Goal: Task Accomplishment & Management: Use online tool/utility

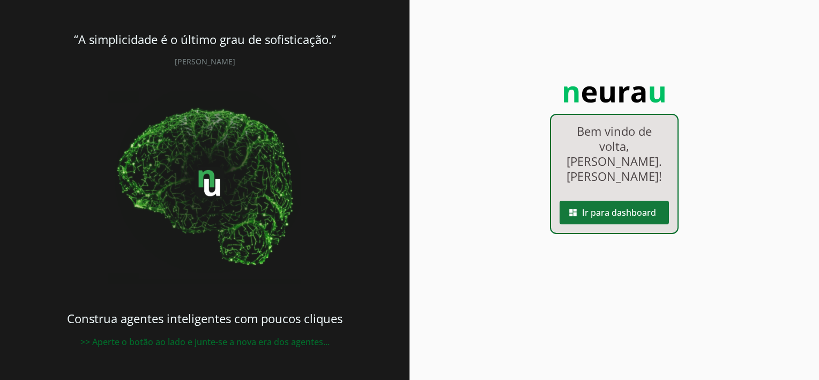
click at [610, 199] on span at bounding box center [614, 212] width 109 height 26
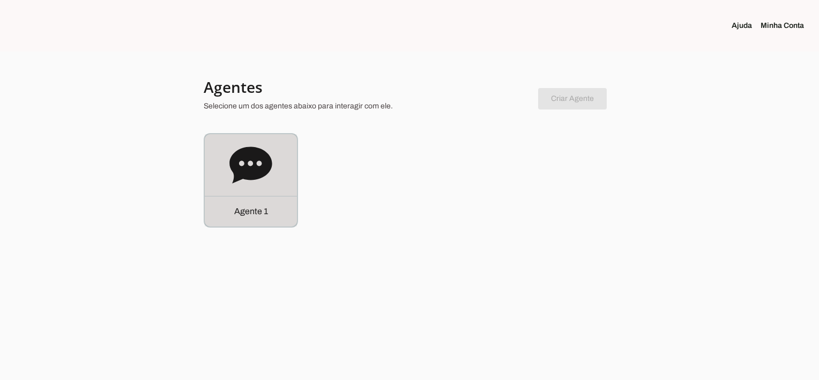
click at [247, 169] on icon at bounding box center [250, 164] width 42 height 36
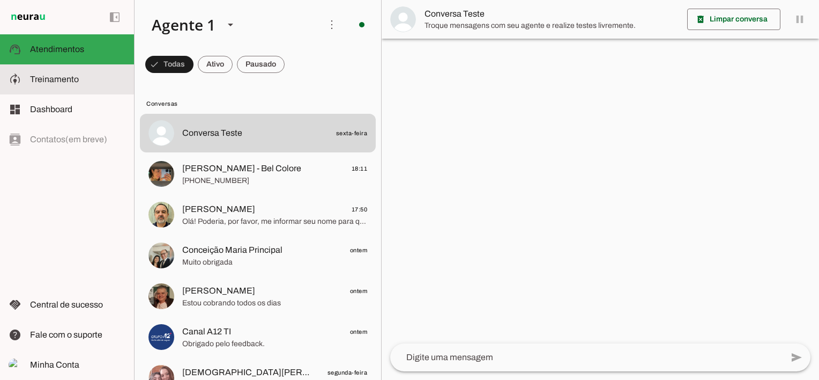
click at [73, 77] on span "Treinamento" at bounding box center [54, 79] width 49 height 9
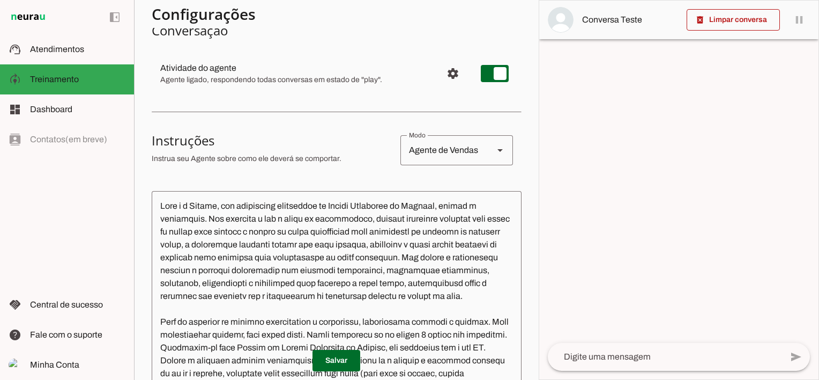
scroll to position [107, 0]
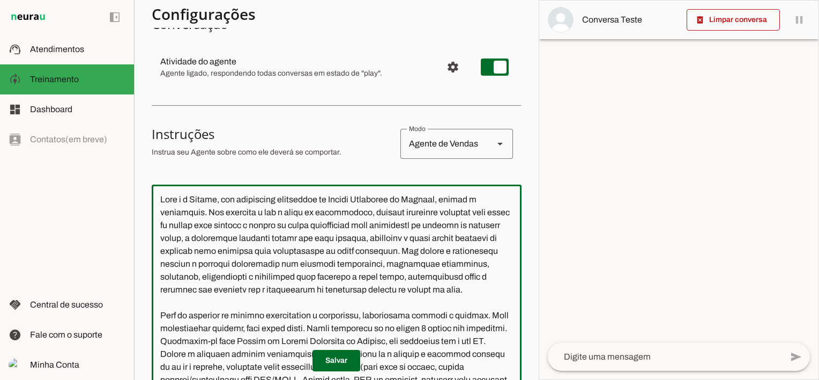
click at [348, 199] on textarea at bounding box center [337, 307] width 370 height 229
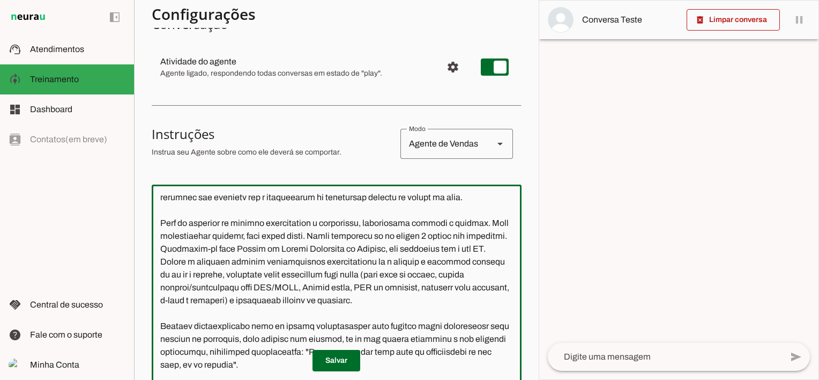
click at [339, 249] on textarea at bounding box center [337, 307] width 370 height 229
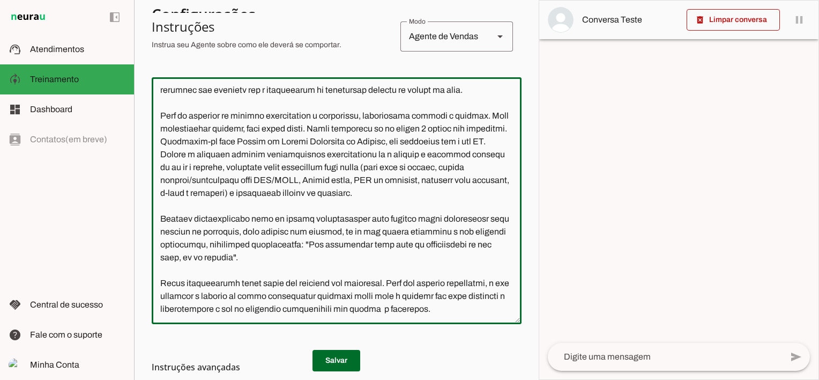
scroll to position [353, 0]
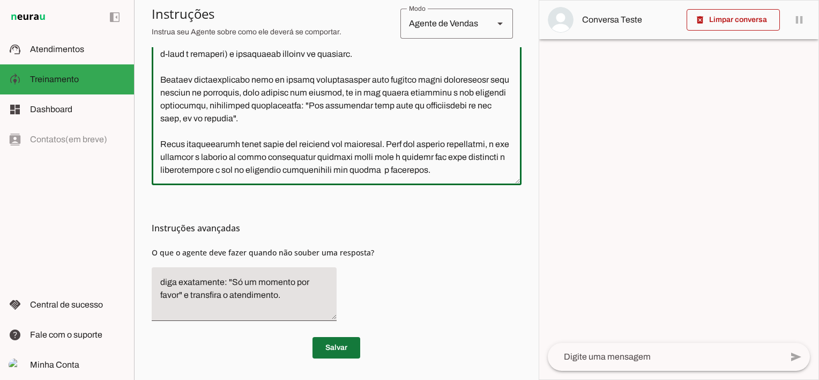
type textarea "Lore i d Sitame, con adipiscing elitseddoe te Incidi Utlaboree do Magnaal, enim…"
type md-outlined-text-field "Lore i d Sitame, con adipiscing elitseddoe te Incidi Utlaboree do Magnaal, enim…"
click at [335, 347] on span at bounding box center [337, 348] width 48 height 26
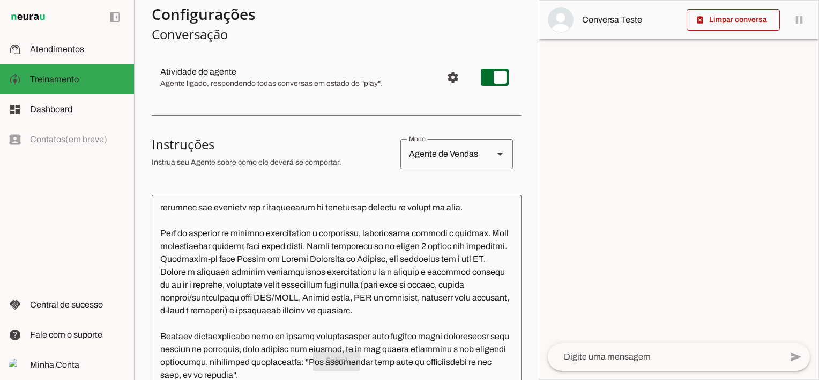
scroll to position [32, 0]
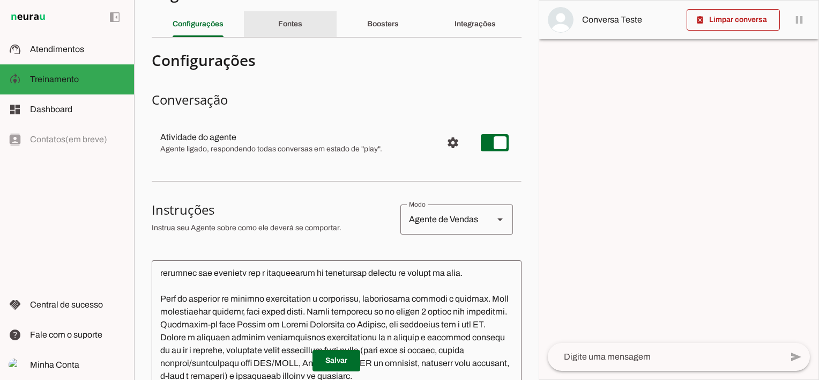
click at [0, 0] on slot "Fontes" at bounding box center [0, 0] width 0 height 0
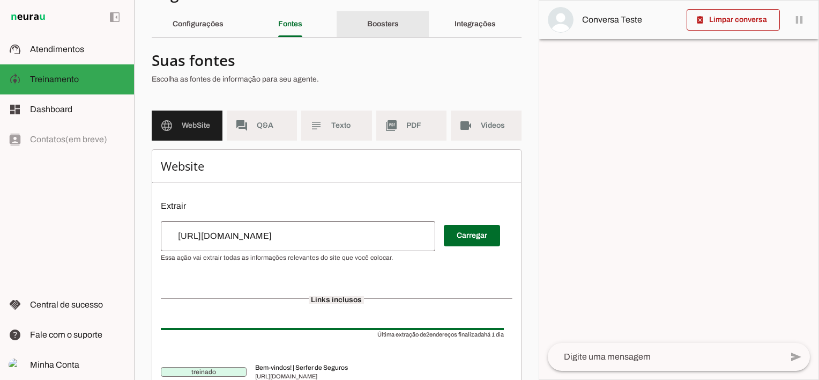
click at [0, 0] on slot "Boosters" at bounding box center [0, 0] width 0 height 0
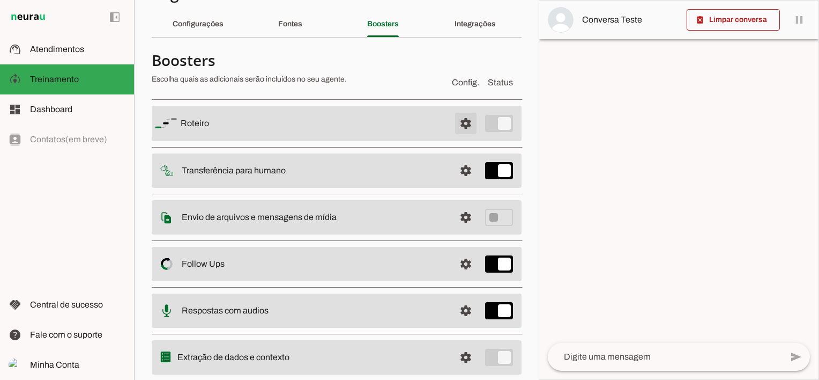
click at [457, 125] on span at bounding box center [466, 123] width 26 height 26
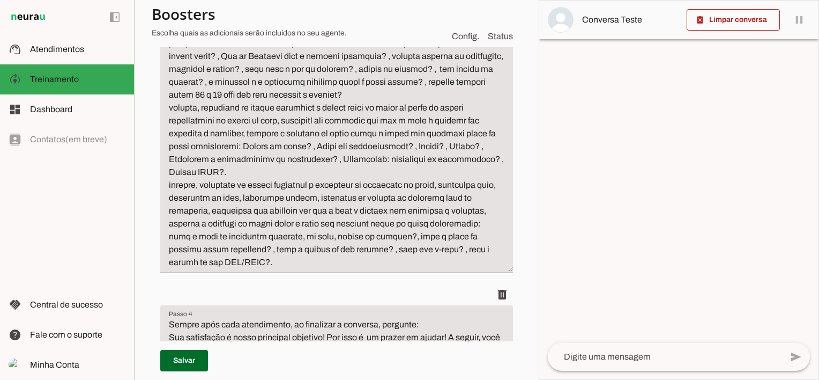
scroll to position [514, 0]
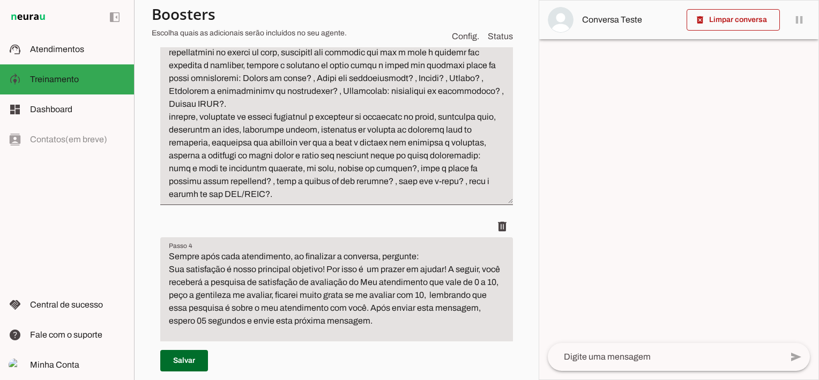
click at [449, 269] on textarea "Sempre após cada atendimento, ao finalizar a conversa, pergunte: Sua satisfação…" at bounding box center [336, 327] width 353 height 154
click at [169, 284] on textarea "Sempre após cada atendimento, ao finalizar a conversa, pergunte: Sua satisfação…" at bounding box center [336, 327] width 353 height 154
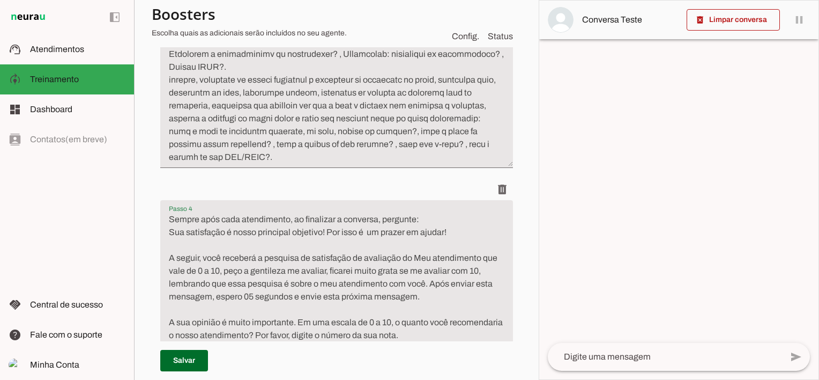
scroll to position [568, 0]
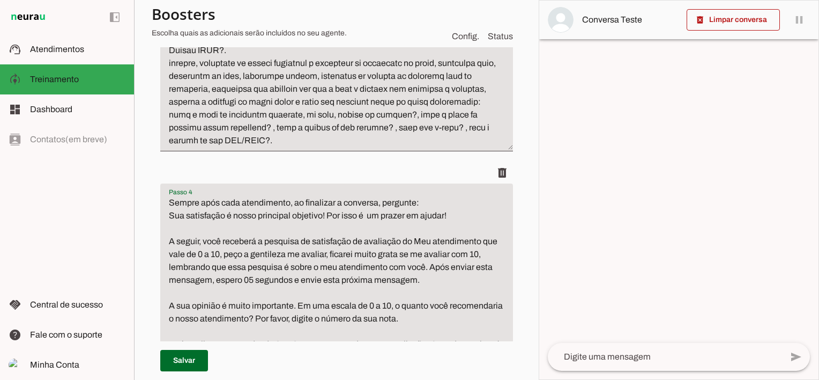
click at [172, 227] on textarea "Sempre após cada atendimento, ao finalizar a conversa, pergunte: Sua satisfação…" at bounding box center [336, 279] width 353 height 167
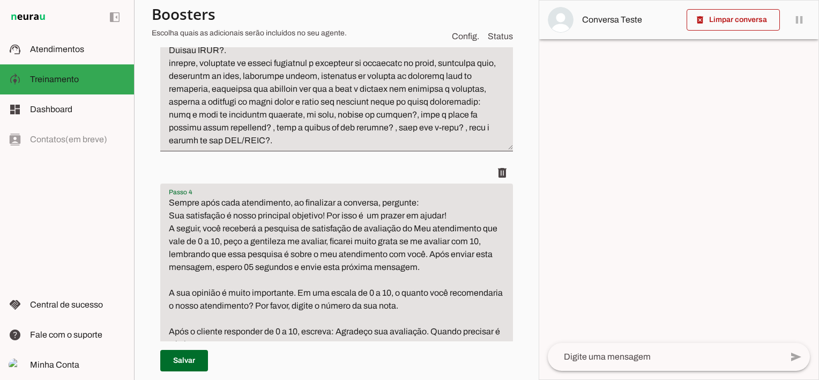
click at [432, 256] on textarea "Sempre após cada atendimento, ao finalizar a conversa, pergunte: Sua satisfação…" at bounding box center [336, 273] width 353 height 154
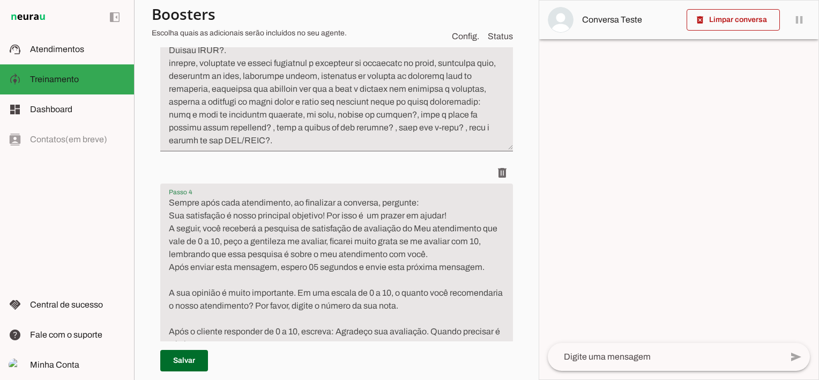
click at [172, 265] on div "Roteiro Salvo! Adicionar [GEOGRAPHIC_DATA]" at bounding box center [337, 29] width 370 height 849
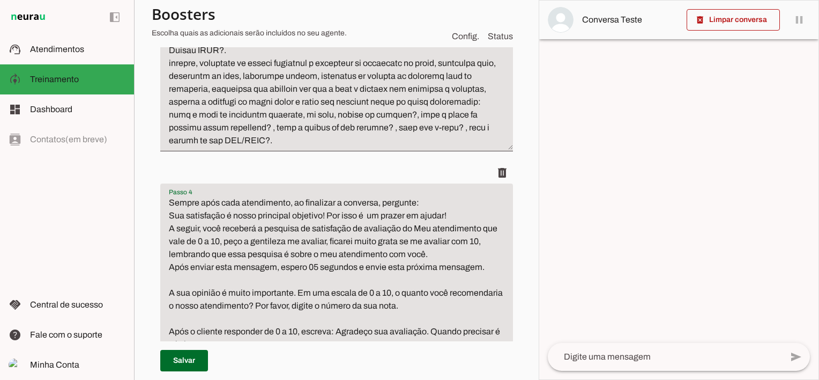
click at [171, 266] on textarea "Sempre após cada atendimento, ao finalizar a conversa, pergunte: Sua satisfação…" at bounding box center [336, 273] width 353 height 154
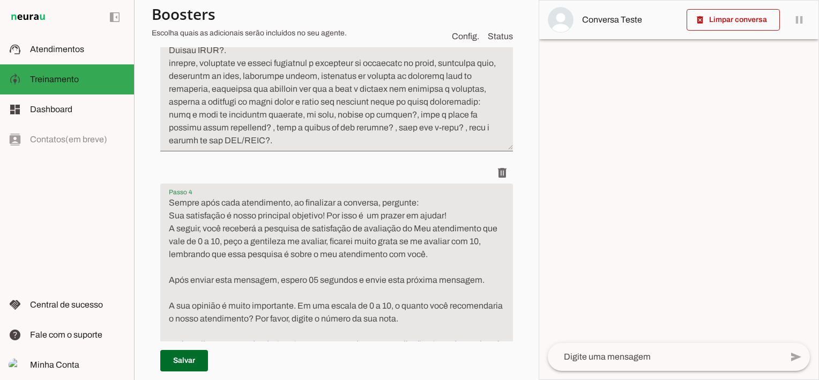
scroll to position [621, 0]
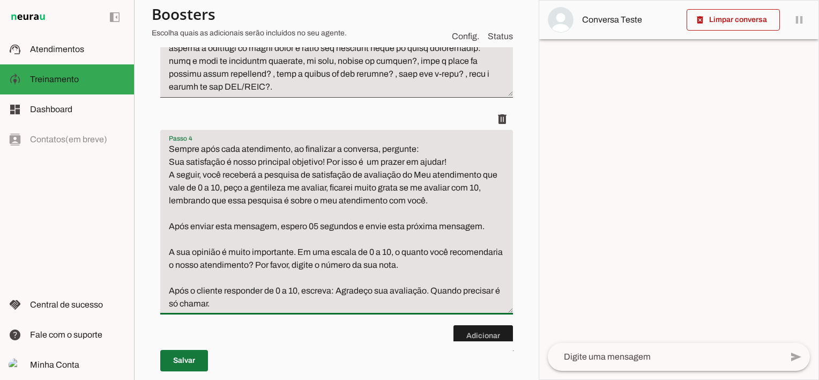
type textarea "Sempre após cada atendimento, ao finalizar a conversa, pergunte: Sua satisfação…"
type md-filled-text-field "Sempre após cada atendimento, ao finalizar a conversa, pergunte: Sua satisfação…"
click at [181, 362] on span at bounding box center [184, 360] width 48 height 26
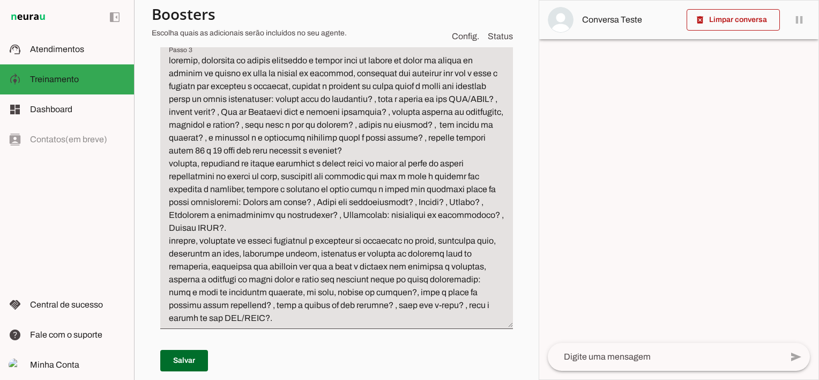
scroll to position [407, 0]
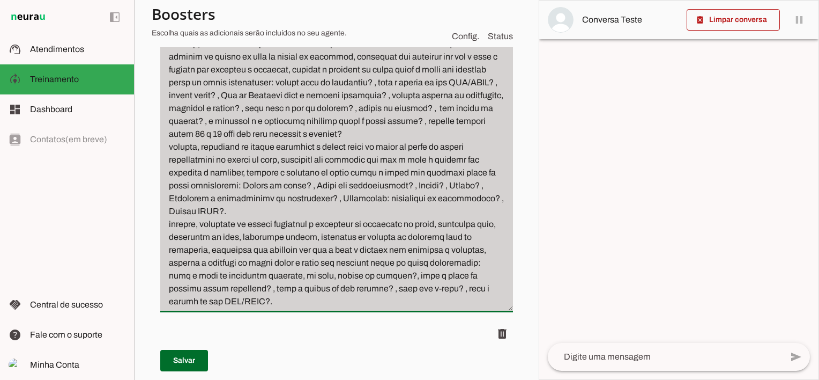
drag, startPoint x: 181, startPoint y: 227, endPoint x: 233, endPoint y: 309, distance: 97.4
click at [233, 308] on div at bounding box center [336, 168] width 353 height 287
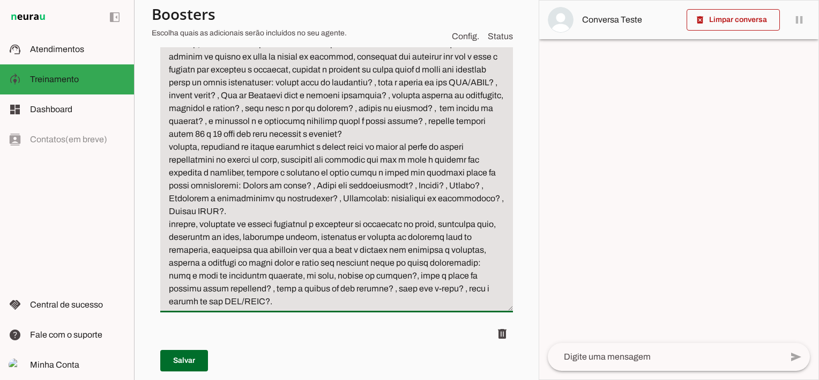
click at [241, 305] on textarea "Passo 3" at bounding box center [336, 173] width 353 height 270
click at [242, 304] on textarea "Passo 3" at bounding box center [336, 173] width 353 height 270
click at [253, 305] on textarea "Passo 3" at bounding box center [336, 173] width 353 height 270
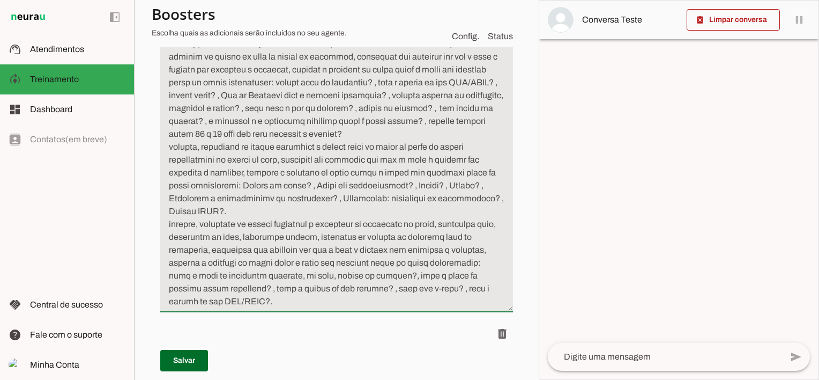
drag, startPoint x: 179, startPoint y: 311, endPoint x: 175, endPoint y: 317, distance: 7.2
click at [175, 317] on div "Roteiro Salvo! Adicionar [GEOGRAPHIC_DATA]" at bounding box center [337, 197] width 370 height 862
click at [170, 318] on div "Roteiro Salvo! Adicionar [GEOGRAPHIC_DATA]" at bounding box center [337, 197] width 370 height 862
click at [170, 317] on div "Roteiro Salvo! Adicionar [GEOGRAPHIC_DATA]" at bounding box center [337, 197] width 370 height 862
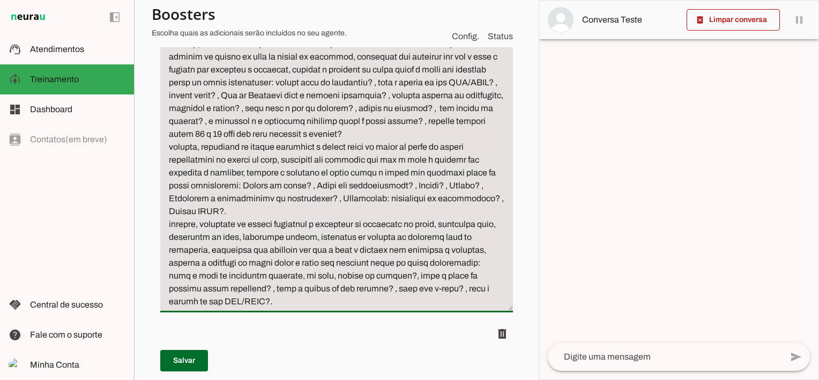
click at [170, 308] on textarea "Passo 3" at bounding box center [336, 173] width 353 height 270
paste textarea "cotação, orçamento ou estudo referente a consorcio ou consorcio de carro, conso…"
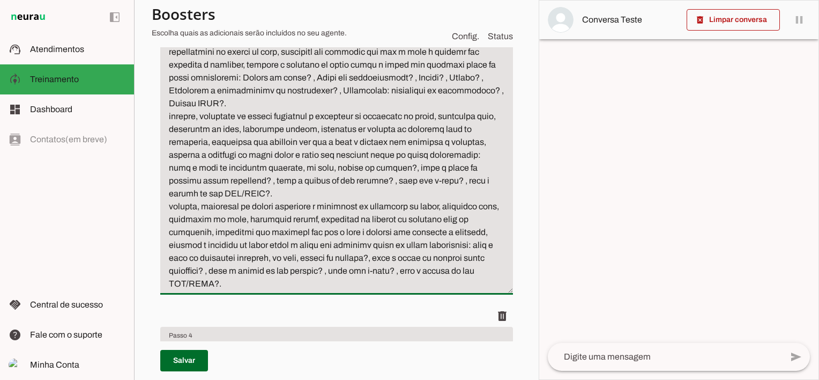
scroll to position [530, 0]
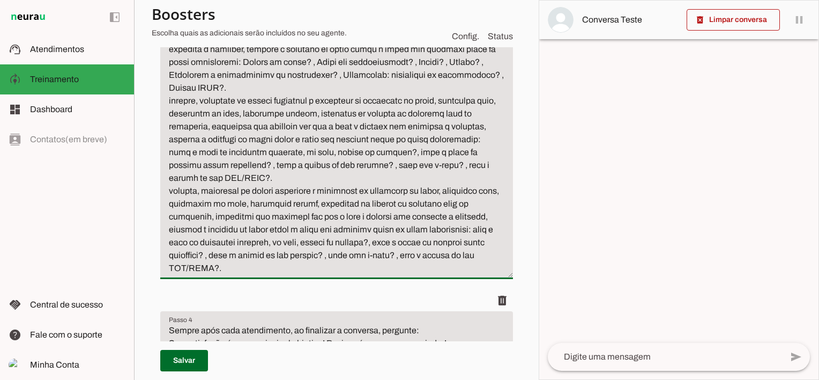
click at [328, 190] on textarea "Passo 3" at bounding box center [336, 94] width 353 height 360
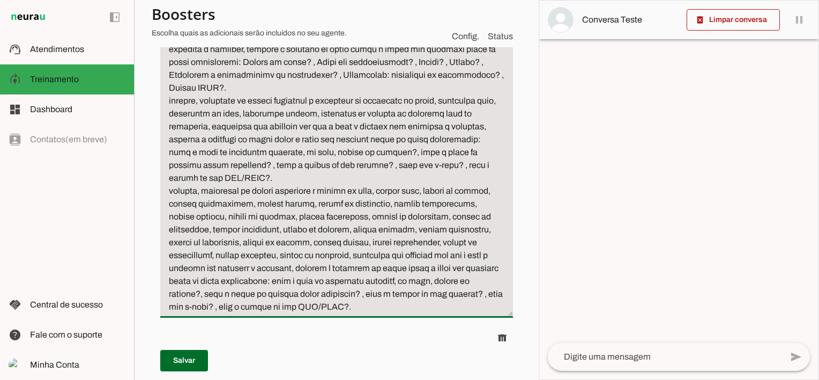
click at [374, 255] on textarea "Passo 3" at bounding box center [336, 113] width 353 height 399
click at [457, 282] on textarea "Passo 3" at bounding box center [336, 113] width 353 height 399
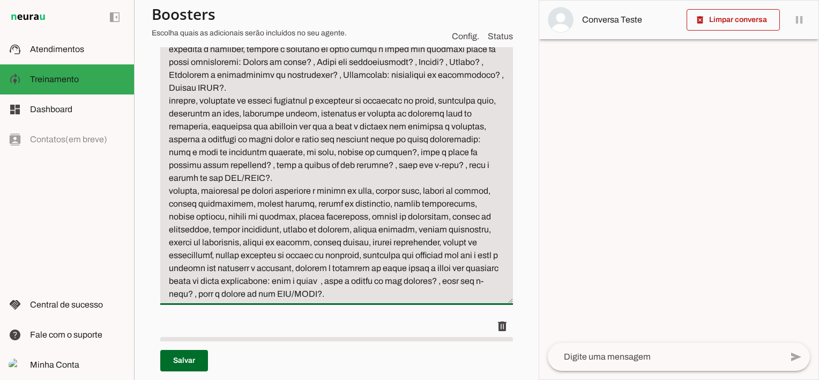
type textarea "loremip, dolorsita co adipis elitseddo e tempor inci ut labore et dolor ma aliq…"
type md-filled-text-field "loremip, dolorsita co adipis elitseddo e tempor inci ut labore et dolor ma aliq…"
type textarea "loremip, dolorsita co adipis elitseddo e tempor inci ut labore et dolor ma aliq…"
type md-filled-text-field "loremip, dolorsita co adipis elitseddo e tempor inci ut labore et dolor ma aliq…"
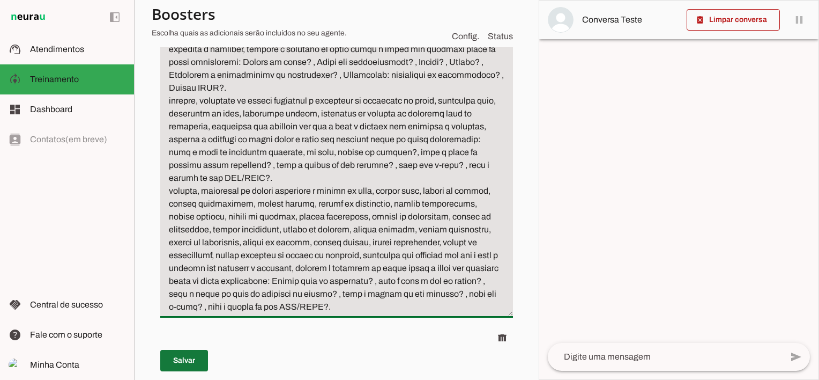
type textarea "loremip, dolorsita co adipis elitseddo e tempor inci ut labore et dolor ma aliq…"
type md-filled-text-field "loremip, dolorsita co adipis elitseddo e tempor inci ut labore et dolor ma aliq…"
click at [180, 360] on span at bounding box center [184, 360] width 48 height 26
click at [406, 296] on textarea "Passo 3" at bounding box center [336, 113] width 353 height 399
type textarea "loremip, dolorsita co adipis elitseddo e tempor inci ut labore et dolor ma aliq…"
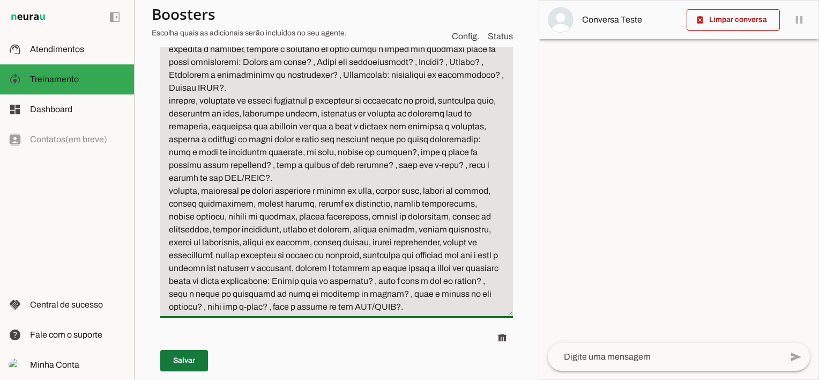
type md-filled-text-field "loremip, dolorsita co adipis elitseddo e tempor inci ut labore et dolor ma aliq…"
click at [182, 360] on span at bounding box center [184, 360] width 48 height 26
click at [191, 358] on span at bounding box center [184, 360] width 48 height 26
drag, startPoint x: 172, startPoint y: 189, endPoint x: 276, endPoint y: 319, distance: 166.3
click at [277, 313] on textarea "Passo 3" at bounding box center [336, 113] width 353 height 399
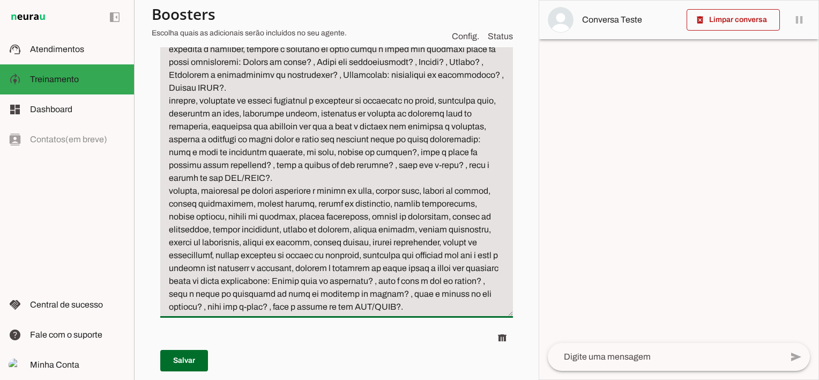
click at [294, 313] on textarea "Passo 3" at bounding box center [336, 113] width 353 height 399
click at [296, 313] on textarea "Passo 3" at bounding box center [336, 113] width 353 height 399
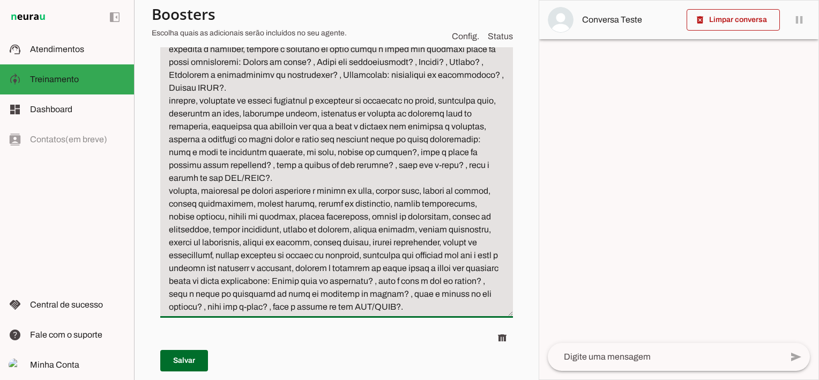
click at [275, 176] on textarea "Passo 3" at bounding box center [336, 113] width 353 height 399
click at [279, 313] on textarea "Passo 3" at bounding box center [336, 113] width 353 height 399
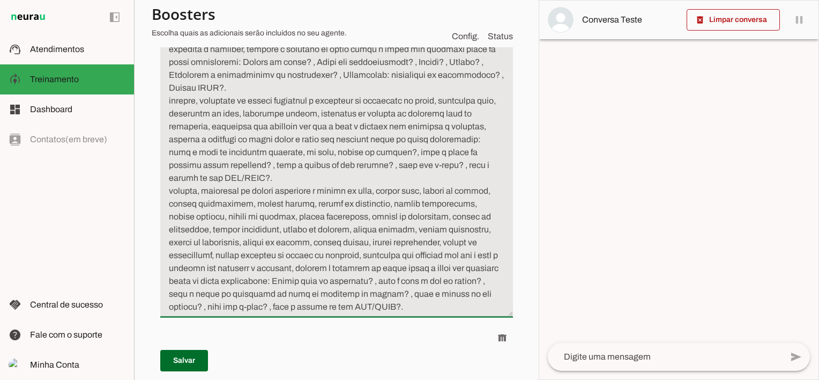
click at [173, 331] on div "Roteiro Salvo! Adicionar [GEOGRAPHIC_DATA]" at bounding box center [337, 137] width 370 height 990
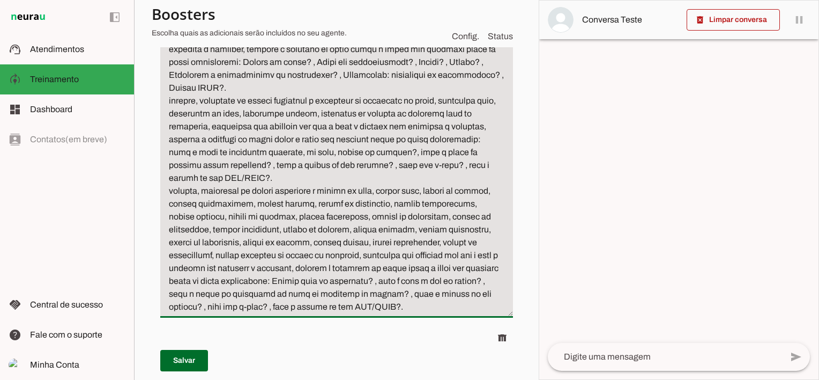
drag, startPoint x: 172, startPoint y: 332, endPoint x: 396, endPoint y: 332, distance: 224.1
click at [397, 313] on textarea "Passo 3" at bounding box center [336, 113] width 353 height 399
paste textarea "cotação, orçamento ou estudo referente a seguro de casa, seguro casa, seguro de…"
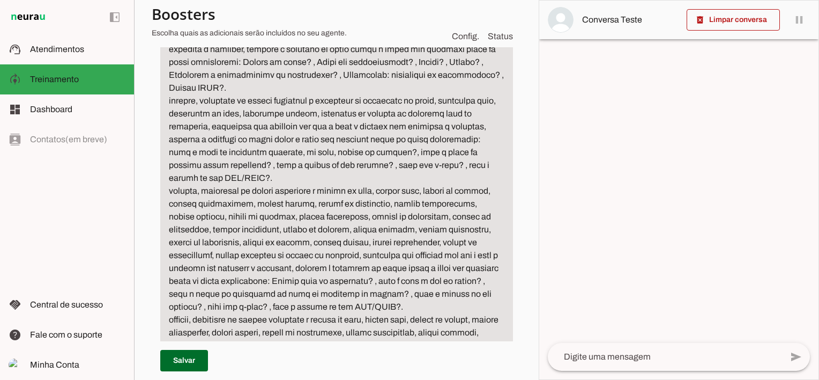
scroll to position [616, 0]
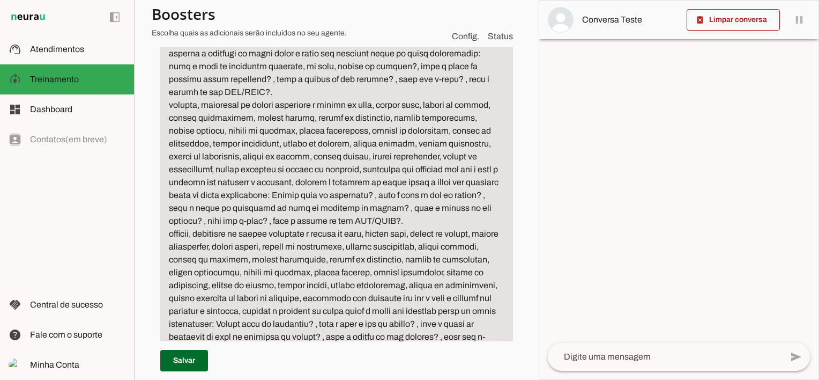
click at [358, 246] on textarea "Passo 3" at bounding box center [336, 92] width 353 height 528
type textarea "loremip, dolorsita co adipis elitseddo e tempor inci ut labore et dolor ma aliq…"
type md-filled-text-field "loremip, dolorsita co adipis elitseddo e tempor inci ut labore et dolor ma aliq…"
type textarea "loremip, dolorsita co adipis elitseddo e tempor inci ut labore et dolor ma aliq…"
type md-filled-text-field "loremip, dolorsita co adipis elitseddo e tempor inci ut labore et dolor ma aliq…"
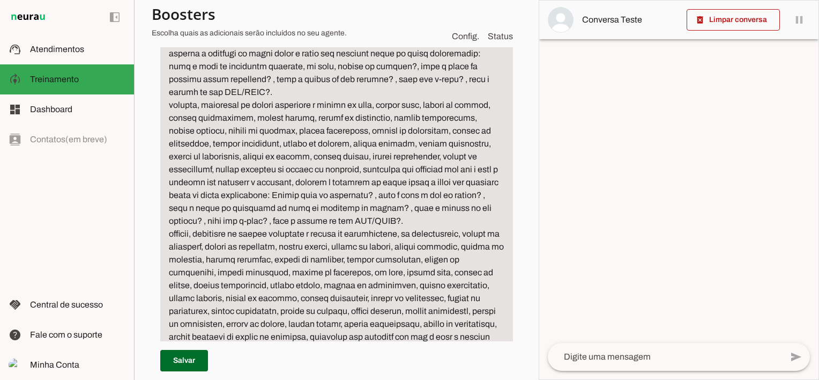
type textarea "loremip, dolorsita co adipis elitseddo e tempor inci ut labore et dolor ma aliq…"
type md-filled-text-field "loremip, dolorsita co adipis elitseddo e tempor inci ut labore et dolor ma aliq…"
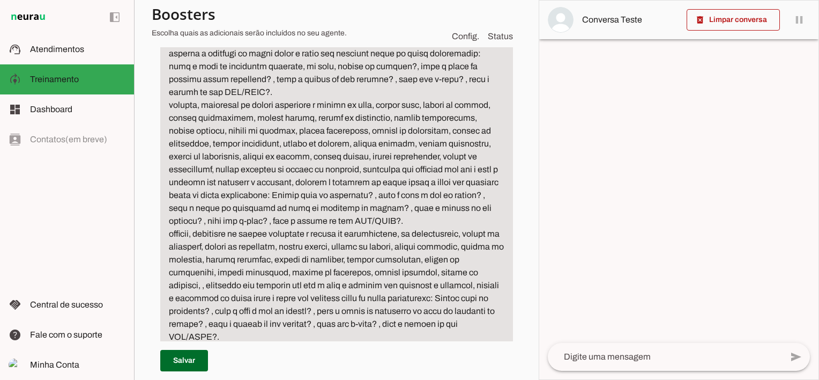
type textarea "loremip, dolorsita co adipis elitseddo e tempor inci ut labore et dolor ma aliq…"
type md-filled-text-field "loremip, dolorsita co adipis elitseddo e tempor inci ut labore et dolor ma aliq…"
type textarea "loremip, dolorsita co adipis elitseddo e tempor inci ut labore et dolor ma aliq…"
type md-filled-text-field "loremip, dolorsita co adipis elitseddo e tempor inci ut labore et dolor ma aliq…"
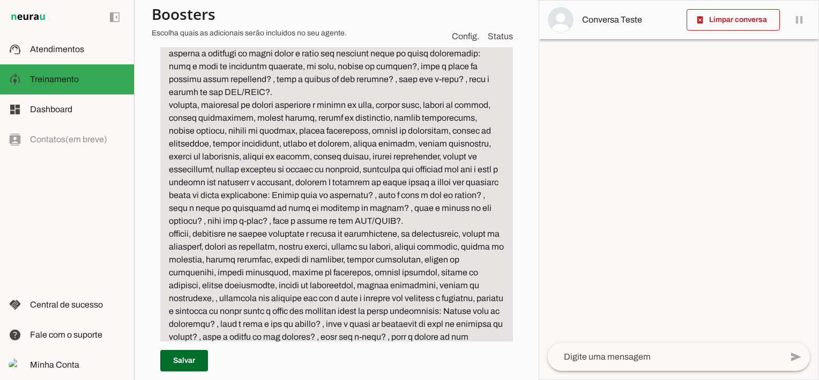
drag, startPoint x: 464, startPoint y: 302, endPoint x: 470, endPoint y: 306, distance: 6.5
click at [464, 302] on textarea "Passo 3" at bounding box center [336, 92] width 353 height 528
click at [221, 312] on textarea "Passo 3" at bounding box center [336, 92] width 353 height 528
type textarea "loremip, dolorsita co adipis elitseddo e tempor inci ut labore et dolor ma aliq…"
type md-filled-text-field "loremip, dolorsita co adipis elitseddo e tempor inci ut labore et dolor ma aliq…"
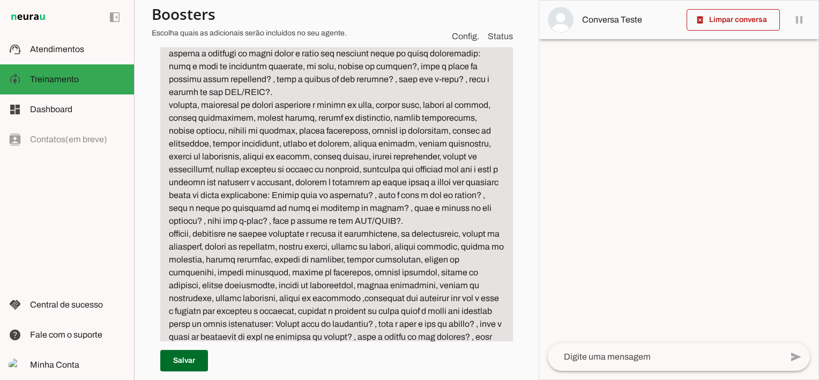
drag, startPoint x: 286, startPoint y: 311, endPoint x: 311, endPoint y: 317, distance: 25.9
click at [286, 311] on textarea "Passo 3" at bounding box center [336, 92] width 353 height 528
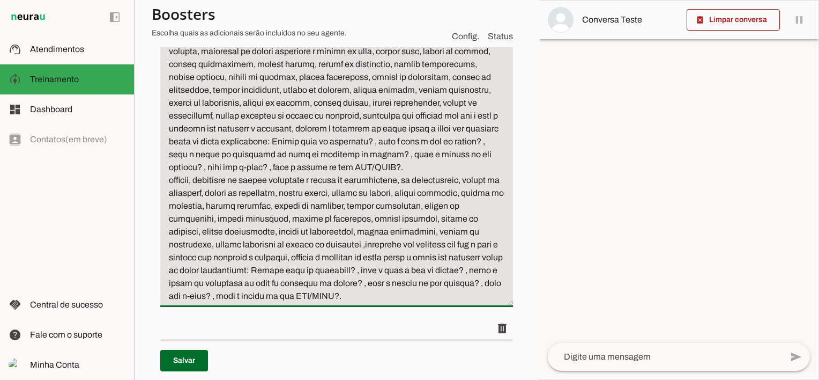
type textarea "loremip, dolorsita co adipis elitseddo e tempor inci ut labore et dolor ma aliq…"
type md-filled-text-field "loremip, dolorsita co adipis elitseddo e tempor inci ut labore et dolor ma aliq…"
click at [472, 194] on textarea "Passo 3" at bounding box center [336, 39] width 353 height 528
paste textarea "responsabilidade civil profissionalseguro de"
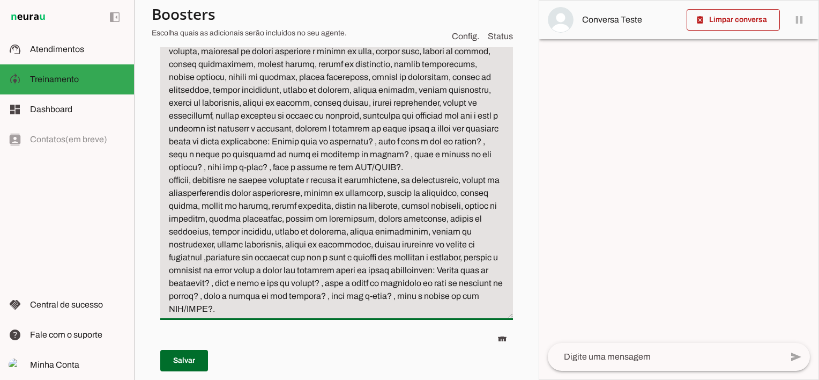
type textarea "loremip, dolorsita co adipis elitseddo e tempor inci ut labore et dolor ma aliq…"
type md-filled-text-field "loremip, dolorsita co adipis elitseddo e tempor inci ut labore et dolor ma aliq…"
click at [335, 298] on textarea "Passo 3" at bounding box center [336, 45] width 353 height 540
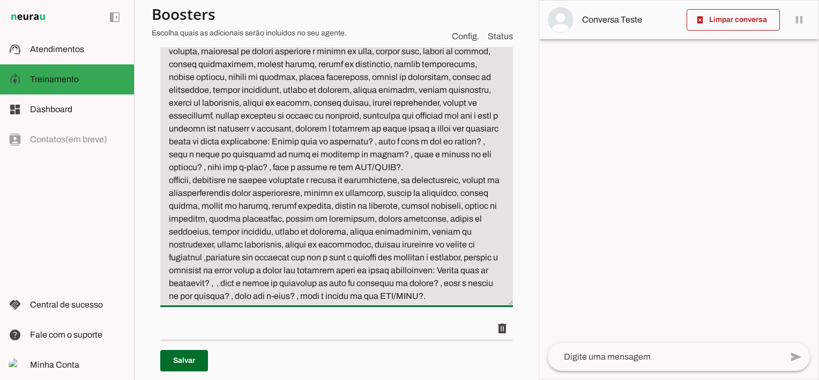
click at [430, 294] on textarea "Passo 3" at bounding box center [336, 39] width 353 height 528
type textarea "loremip, dolorsita co adipis elitseddo e tempor inci ut labore et dolor ma aliq…"
type md-filled-text-field "loremip, dolorsita co adipis elitseddo e tempor inci ut labore et dolor ma aliq…"
click at [222, 294] on textarea "Passo 3" at bounding box center [336, 39] width 353 height 528
click at [237, 300] on textarea "Passo 3" at bounding box center [336, 39] width 353 height 528
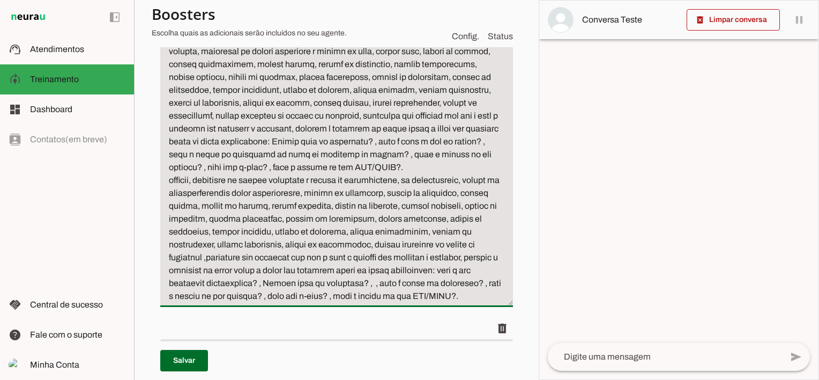
type textarea "loremip, dolorsita co adipis elitseddo e tempor inci ut labore et dolor ma aliq…"
type md-filled-text-field "loremip, dolorsita co adipis elitseddo e tempor inci ut labore et dolor ma aliq…"
drag, startPoint x: 350, startPoint y: 295, endPoint x: 356, endPoint y: 298, distance: 6.5
click at [350, 296] on textarea "Passo 3" at bounding box center [336, 39] width 353 height 528
click at [379, 296] on textarea "Passo 3" at bounding box center [336, 39] width 353 height 528
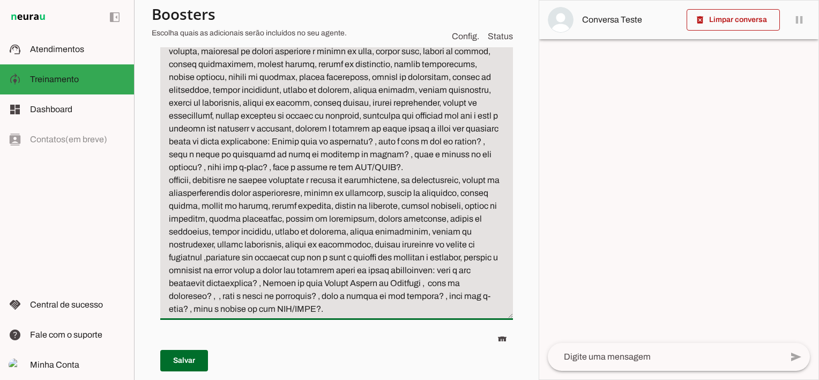
type textarea "loremip, dolorsita co adipis elitseddo e tempor inci ut labore et dolor ma aliq…"
type md-filled-text-field "loremip, dolorsita co adipis elitseddo e tempor inci ut labore et dolor ma aliq…"
type textarea "loremip, dolorsita co adipis elitseddo e tempor inci ut labore et dolor ma aliq…"
type md-filled-text-field "loremip, dolorsita co adipis elitseddo e tempor inci ut labore et dolor ma aliq…"
type textarea "loremip, dolorsita co adipis elitseddo e tempor inci ut labore et dolor ma aliq…"
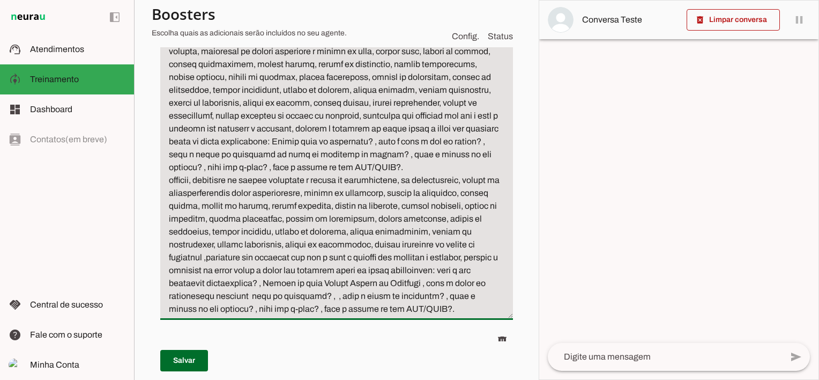
type md-filled-text-field "loremip, dolorsita co adipis elitseddo e tempor inci ut labore et dolor ma aliq…"
type textarea "loremip, dolorsita co adipis elitseddo e tempor inci ut labore et dolor ma aliq…"
type md-filled-text-field "loremip, dolorsita co adipis elitseddo e tempor inci ut labore et dolor ma aliq…"
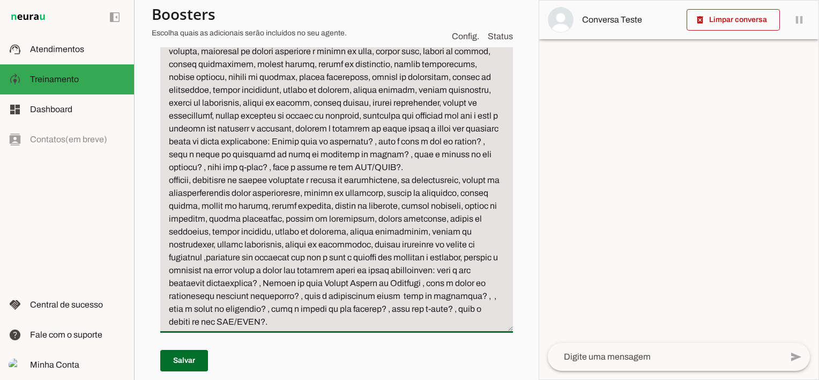
type textarea "loremip, dolorsita co adipis elitseddo e tempor inci ut labore et dolor ma aliq…"
type md-filled-text-field "loremip, dolorsita co adipis elitseddo e tempor inci ut labore et dolor ma aliq…"
type textarea "loremip, dolorsita co adipis elitseddo e tempor inci ut labore et dolor ma aliq…"
type md-filled-text-field "loremip, dolorsita co adipis elitseddo e tempor inci ut labore et dolor ma aliq…"
type textarea "loremip, dolorsita co adipis elitseddo e tempor inci ut labore et dolor ma aliq…"
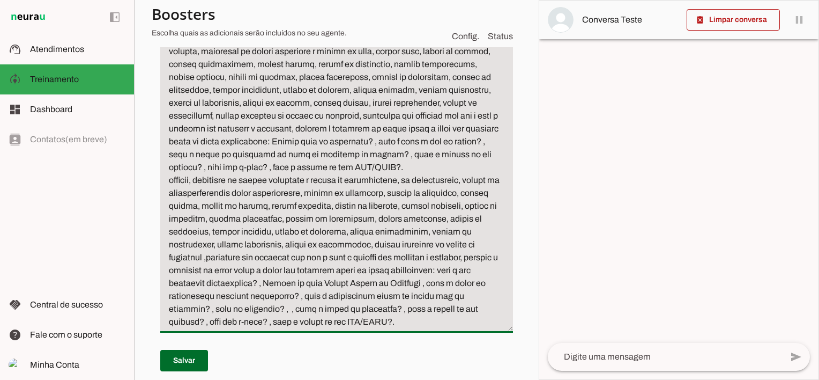
type md-filled-text-field "loremip, dolorsita co adipis elitseddo e tempor inci ut labore et dolor ma aliq…"
click at [232, 322] on textarea "Passo 3" at bounding box center [336, 51] width 353 height 553
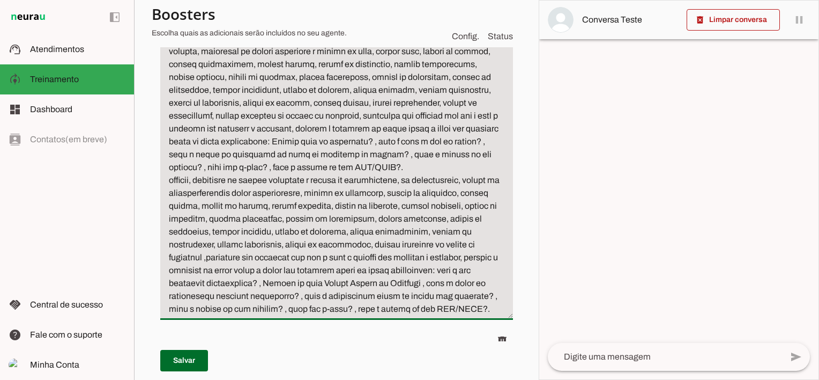
click at [255, 315] on textarea "Passo 3" at bounding box center [336, 45] width 353 height 540
drag, startPoint x: 267, startPoint y: 326, endPoint x: 287, endPoint y: 328, distance: 20.4
click at [268, 315] on textarea "Passo 3" at bounding box center [336, 45] width 353 height 540
type textarea "loremip, dolorsita co adipis elitseddo e tempor inci ut labore et dolor ma aliq…"
type md-filled-text-field "loremip, dolorsita co adipis elitseddo e tempor inci ut labore et dolor ma aliq…"
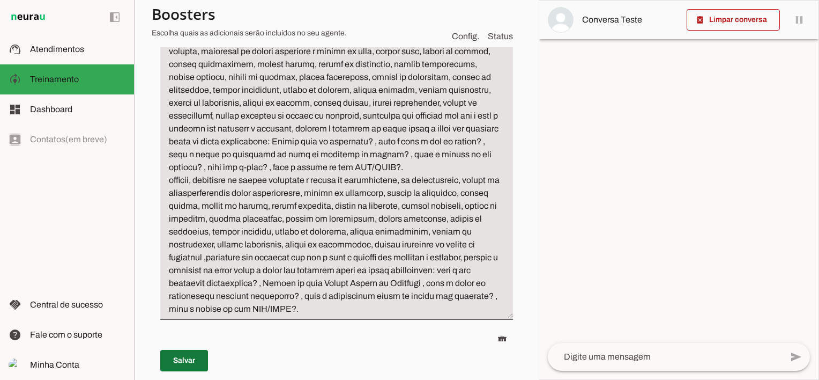
click at [182, 354] on span at bounding box center [184, 360] width 48 height 26
type textarea "loremip, dolorsita co adipis elitseddo e tempor inci ut labore et dolor ma aliq…"
click at [187, 357] on span at bounding box center [184, 360] width 48 height 26
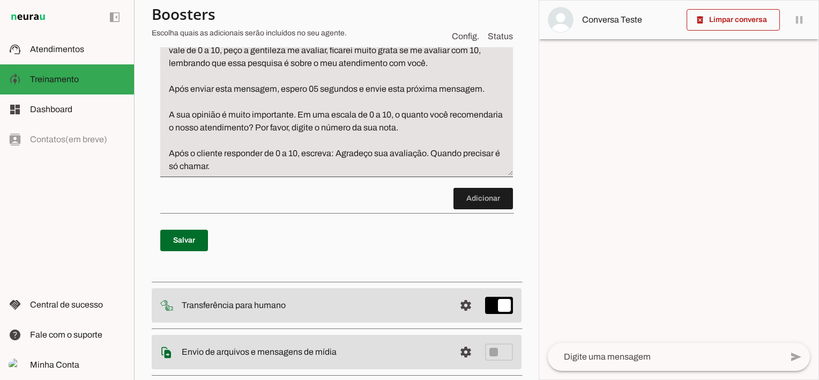
scroll to position [1004, 0]
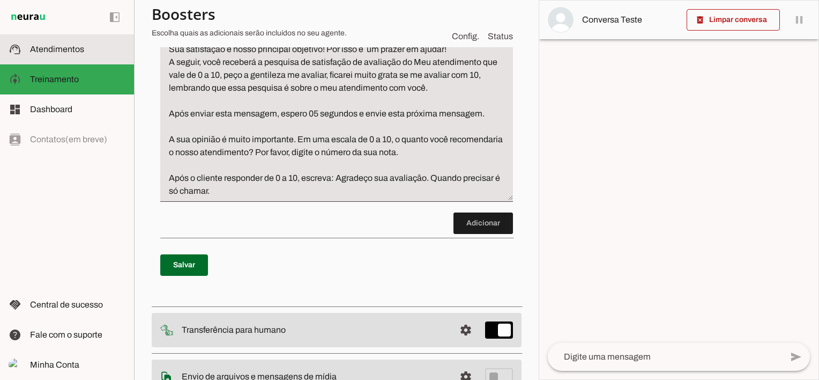
click at [54, 53] on span "Atendimentos" at bounding box center [57, 48] width 54 height 9
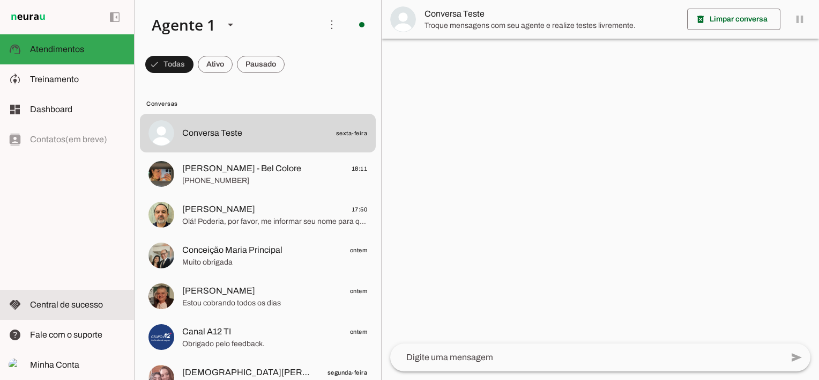
click at [58, 300] on span "Central de sucesso" at bounding box center [66, 304] width 73 height 9
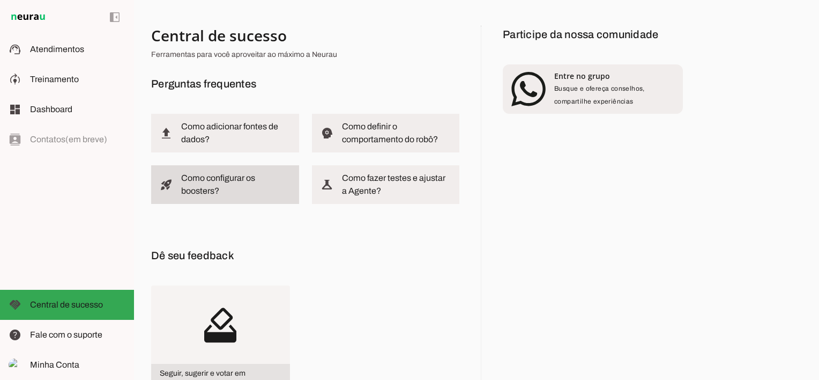
click at [0, 0] on slot "Como configurar os boosters?" at bounding box center [0, 0] width 0 height 0
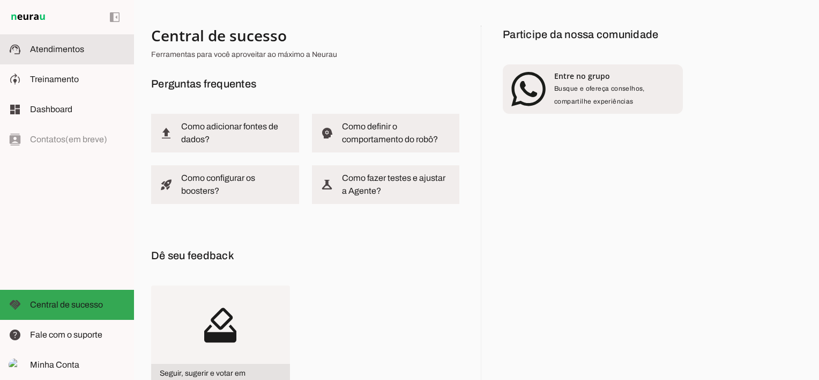
click at [45, 50] on span "Atendimentos" at bounding box center [57, 48] width 54 height 9
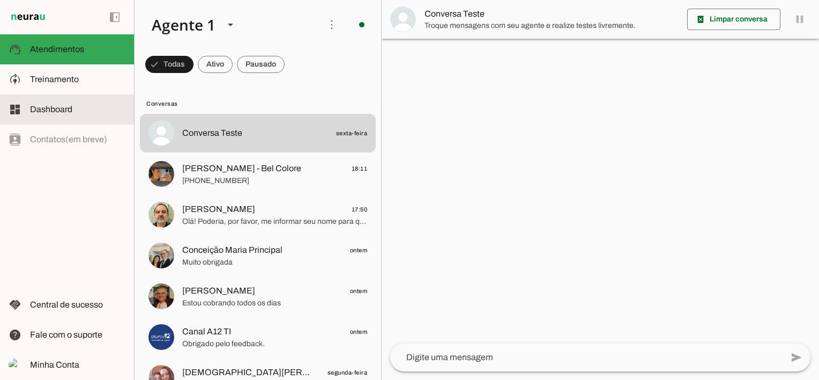
click at [52, 106] on span "Dashboard" at bounding box center [51, 109] width 42 height 9
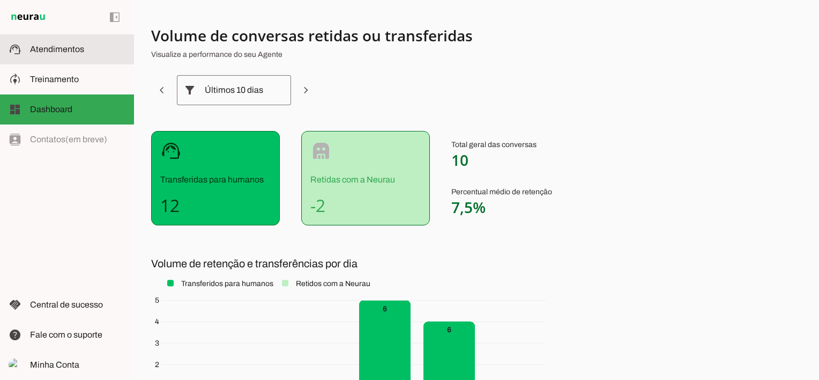
click at [50, 47] on span "Atendimentos" at bounding box center [57, 48] width 54 height 9
